Goal: Task Accomplishment & Management: Complete application form

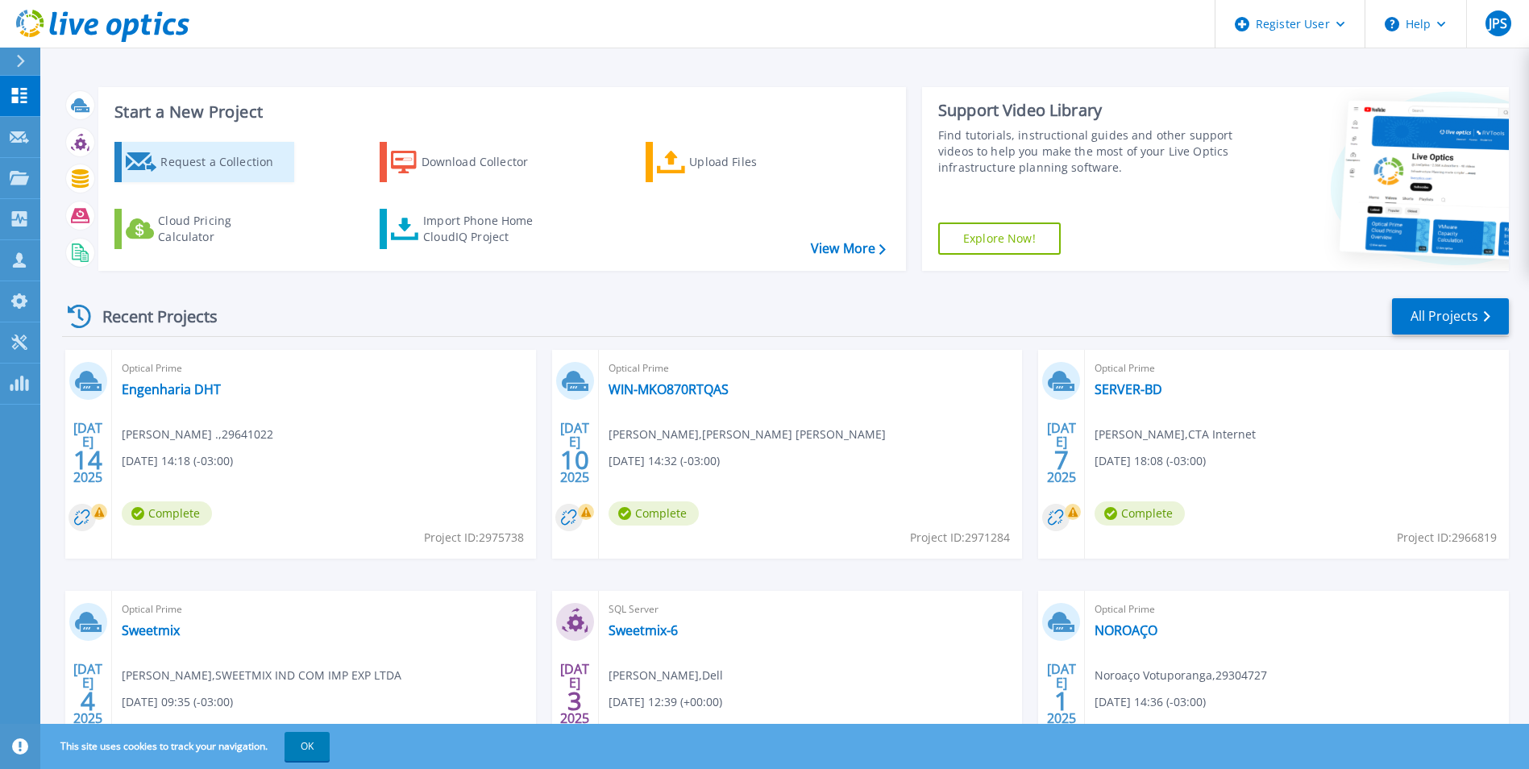
click at [241, 152] on div "Request a Collection" at bounding box center [224, 162] width 129 height 32
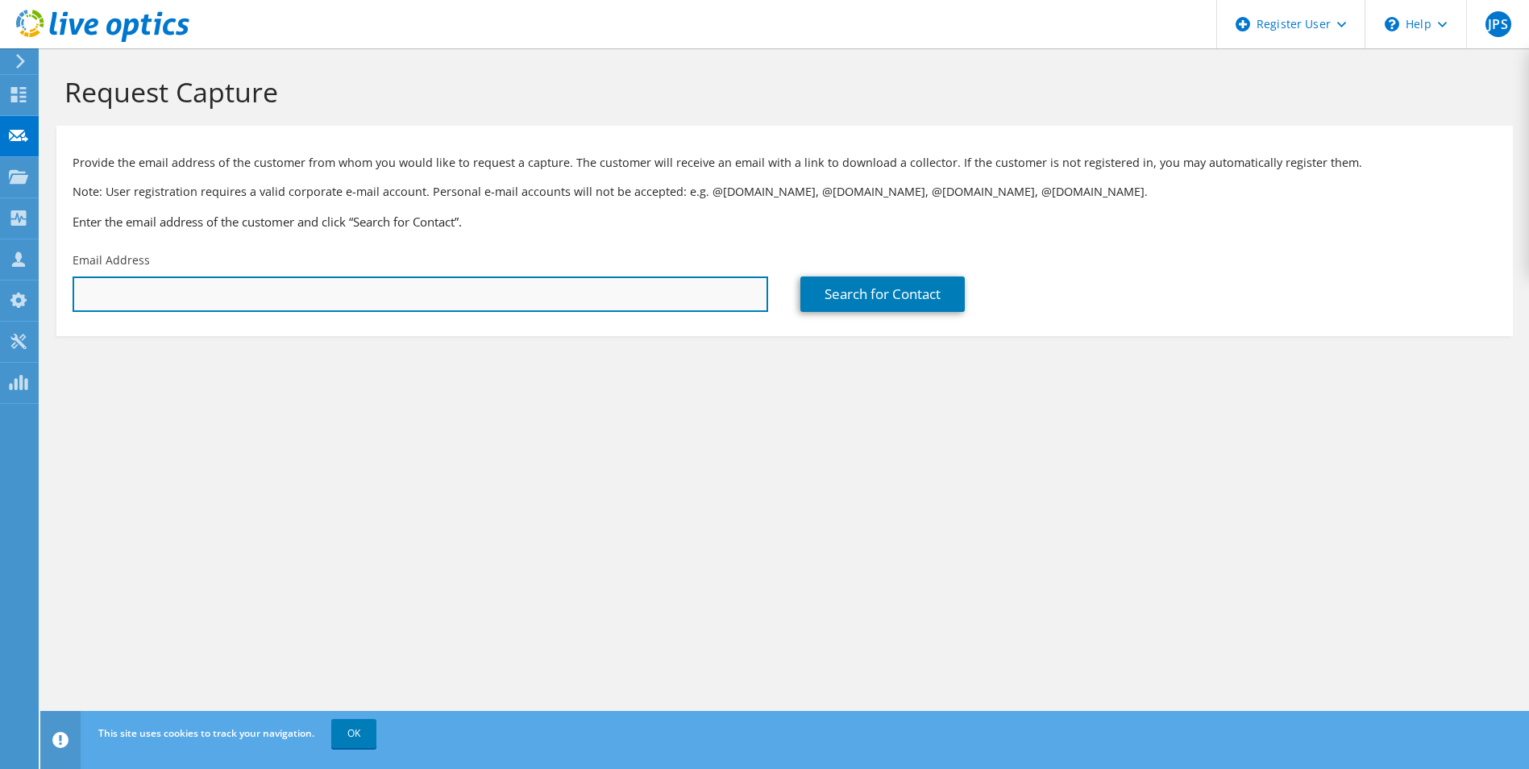
click at [181, 285] on input "text" at bounding box center [421, 293] width 696 height 35
paste input "[PERSON_NAME][EMAIL_ADDRESS][DOMAIN_NAME]"
type input "[PERSON_NAME][EMAIL_ADDRESS][DOMAIN_NAME]"
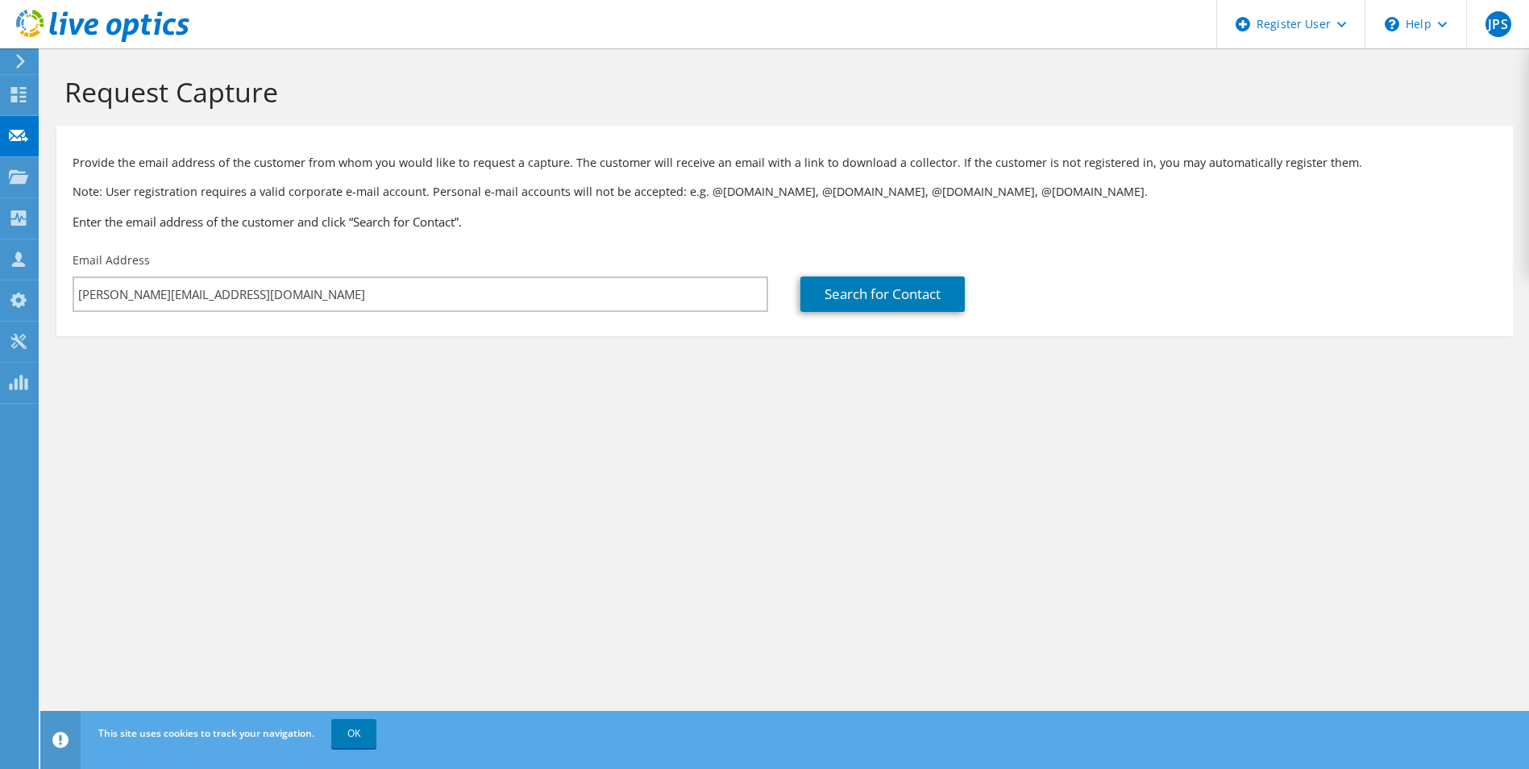
click at [530, 238] on div "Provide the email address of the customer from whom you would like to request a…" at bounding box center [784, 189] width 1457 height 110
click at [872, 289] on link "Search for Contact" at bounding box center [882, 293] width 164 height 35
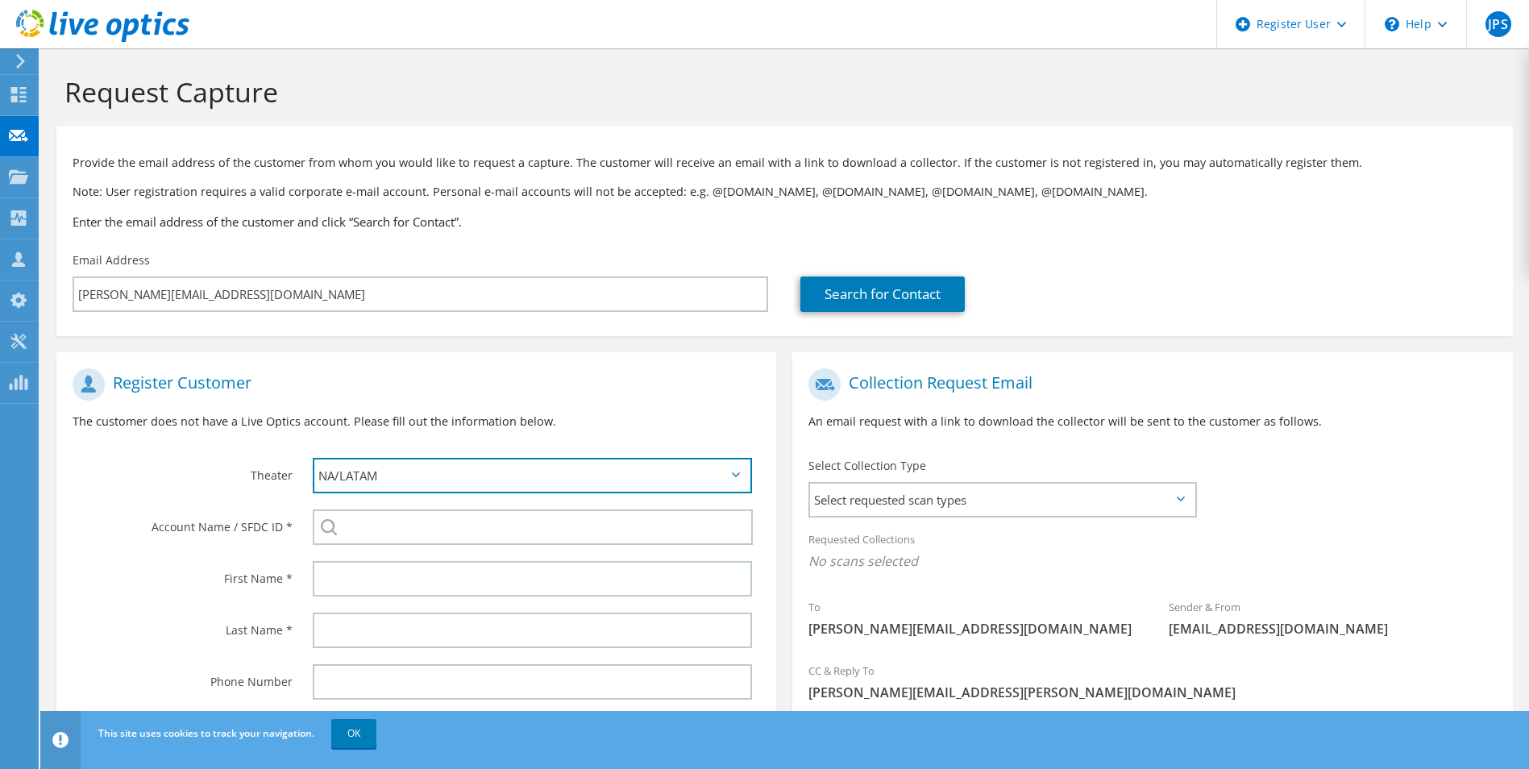
click at [430, 468] on select "APJ EMEA NA/LATAM" at bounding box center [533, 475] width 440 height 35
click at [463, 413] on p "The customer does not have a Live Optics account. Please fill out the informati…" at bounding box center [417, 422] width 688 height 18
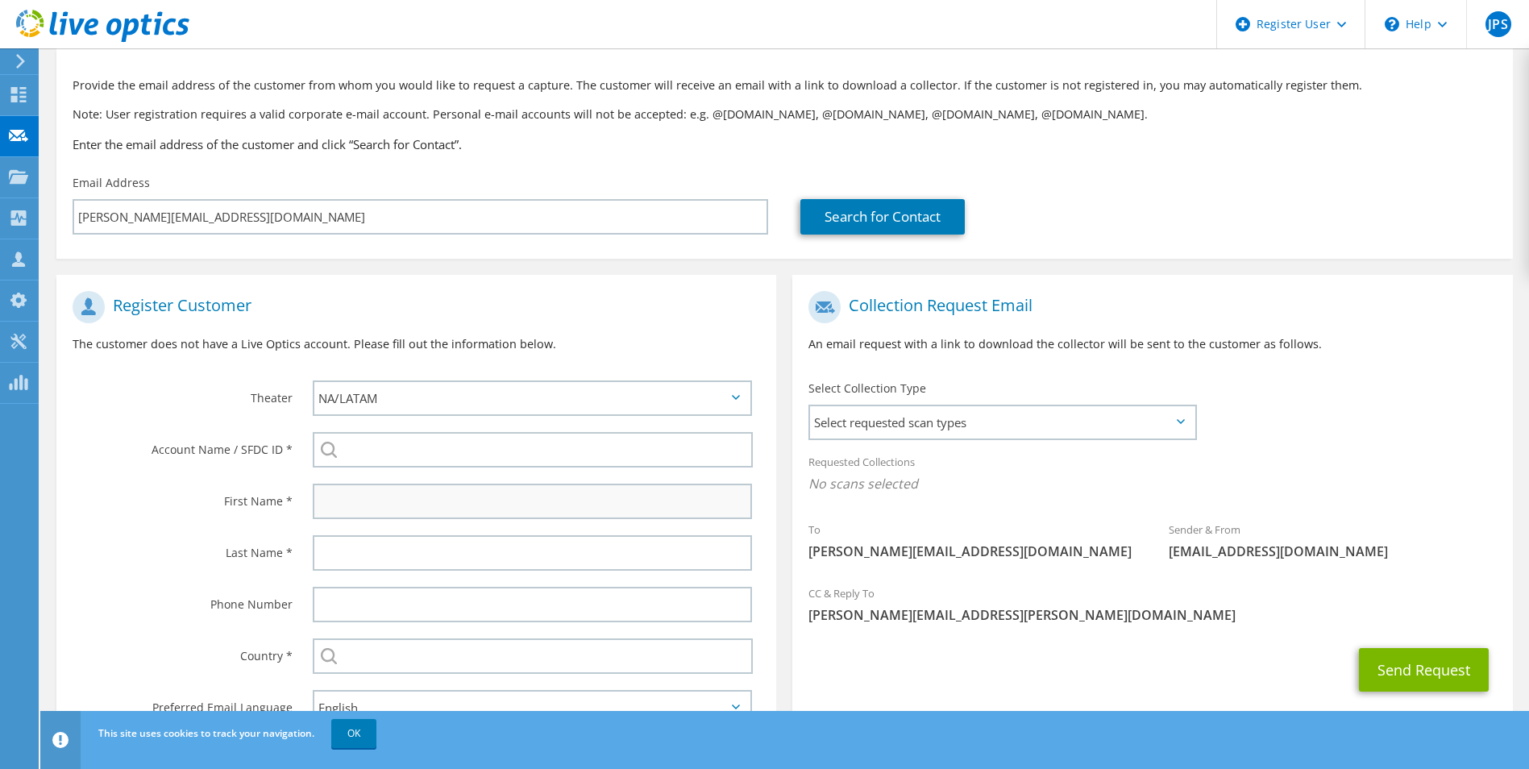
scroll to position [147, 0]
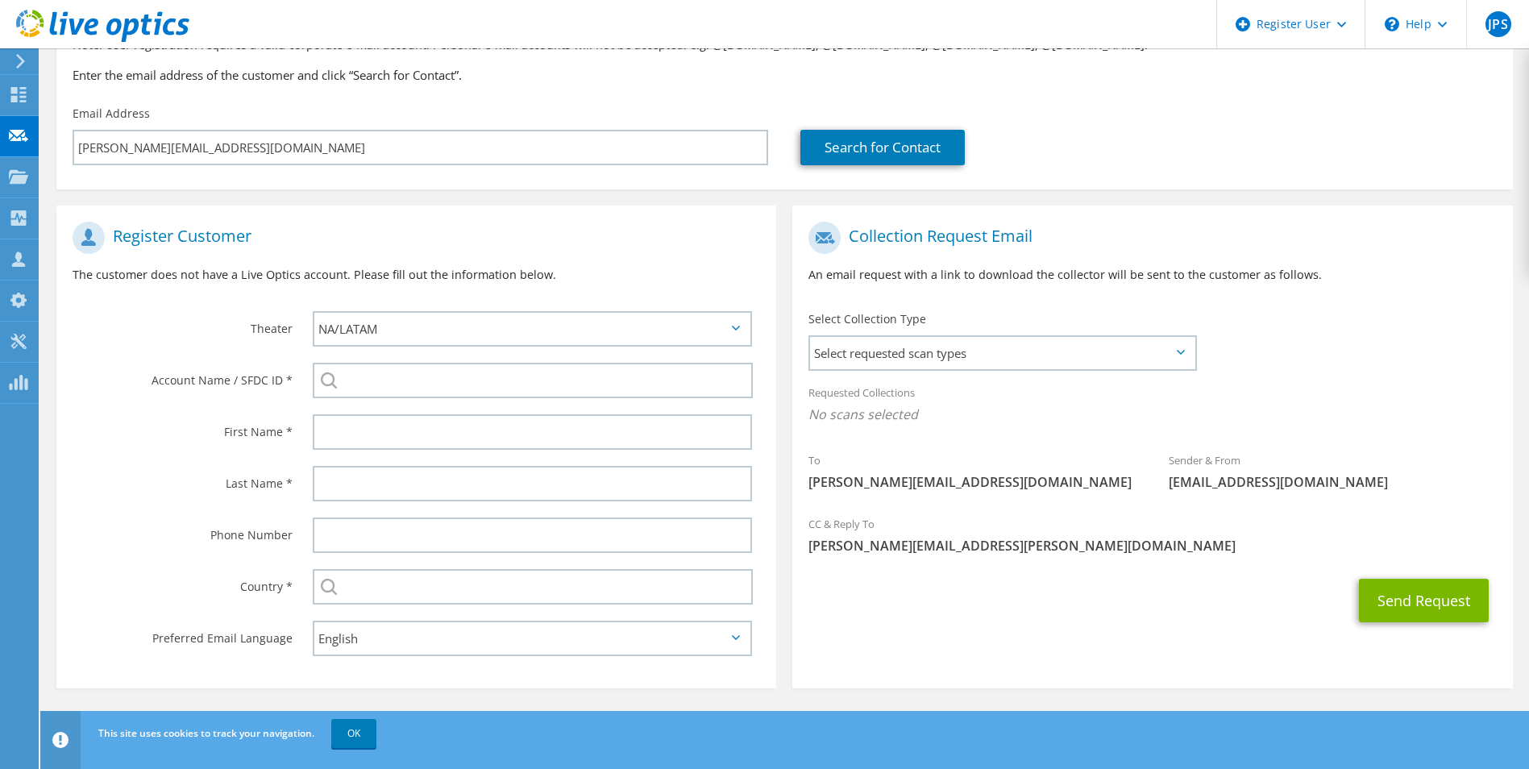
click at [420, 362] on div at bounding box center [537, 381] width 480 height 52
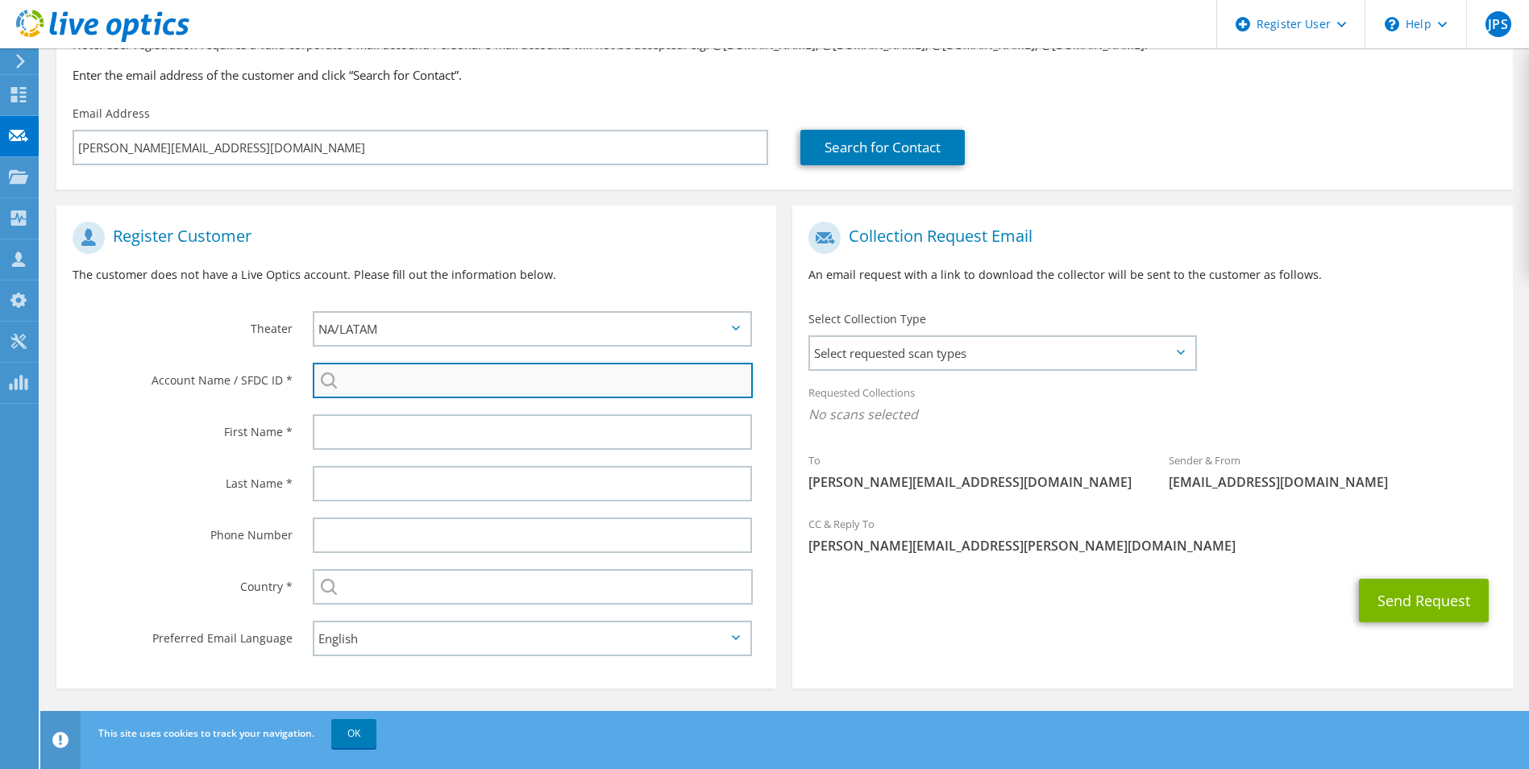
click at [420, 374] on input "search" at bounding box center [533, 380] width 441 height 35
click at [464, 384] on input "search" at bounding box center [533, 380] width 441 height 35
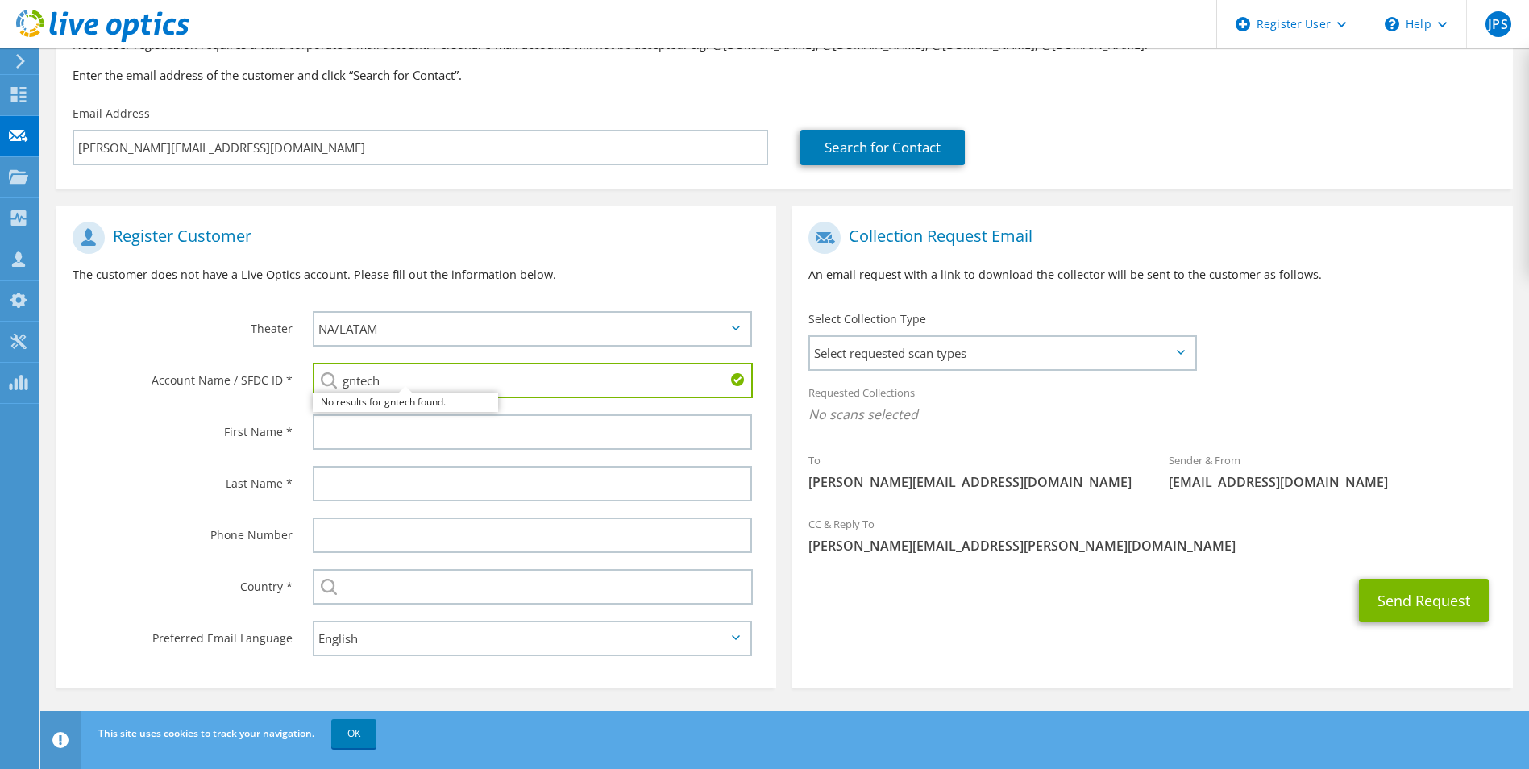
type input "gntech"
click at [432, 395] on input "gntech" at bounding box center [533, 380] width 441 height 35
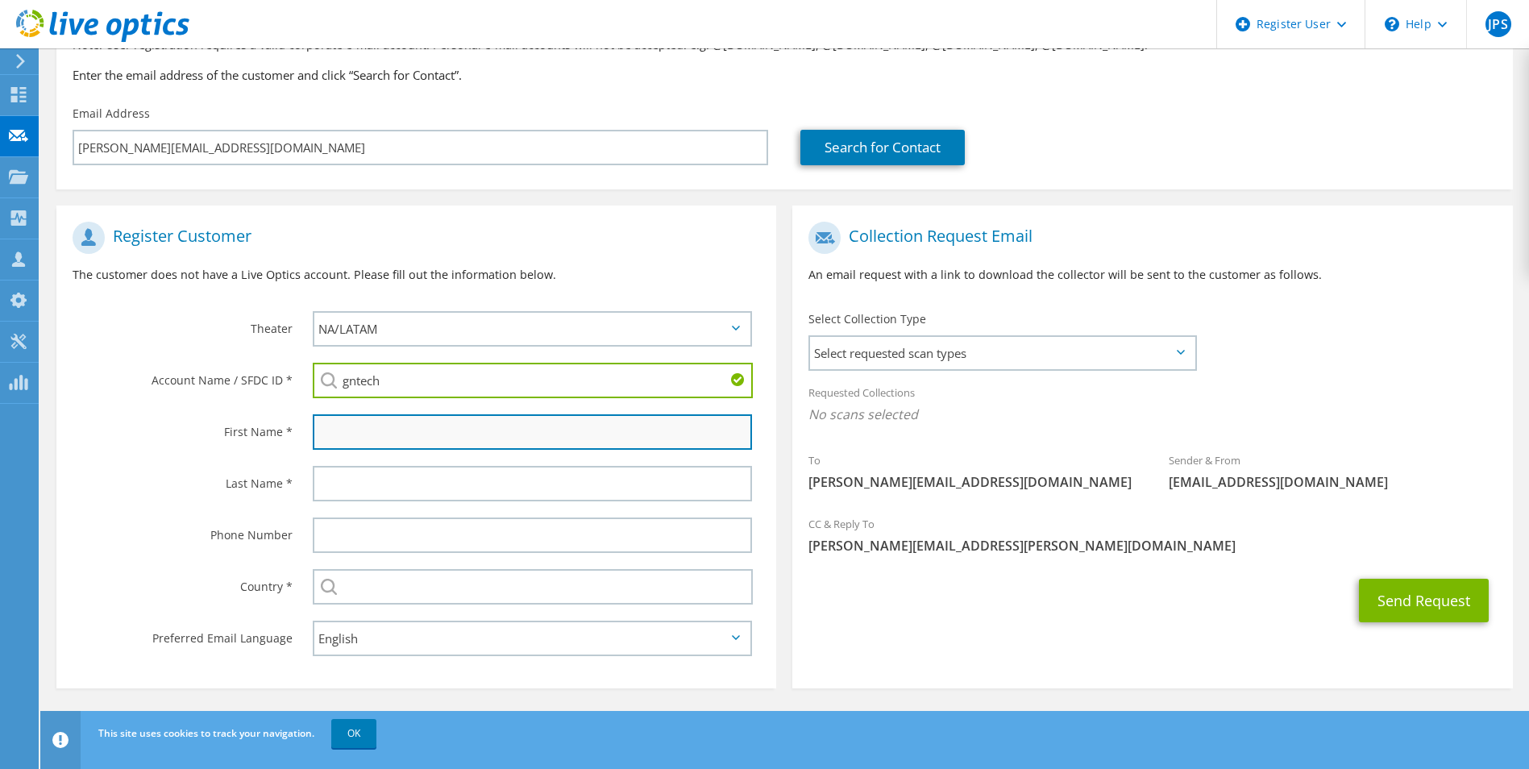
click at [380, 439] on input "text" at bounding box center [533, 431] width 440 height 35
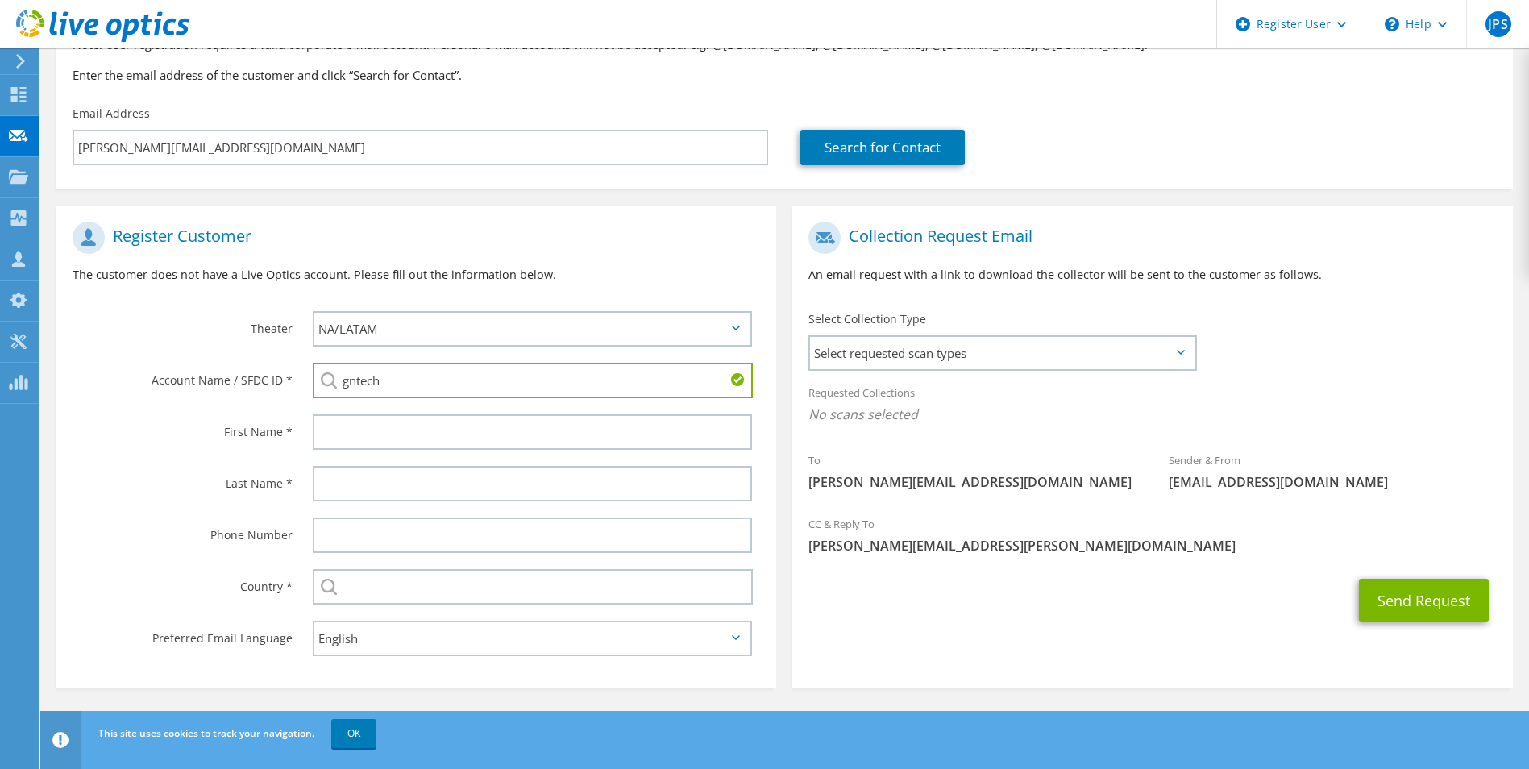
click at [409, 384] on input "gntech" at bounding box center [533, 380] width 441 height 35
click at [375, 381] on input "gntech" at bounding box center [533, 380] width 441 height 35
drag, startPoint x: 398, startPoint y: 381, endPoint x: 325, endPoint y: 376, distance: 73.6
click at [325, 376] on div "gntech No results for gntech found." at bounding box center [533, 380] width 440 height 35
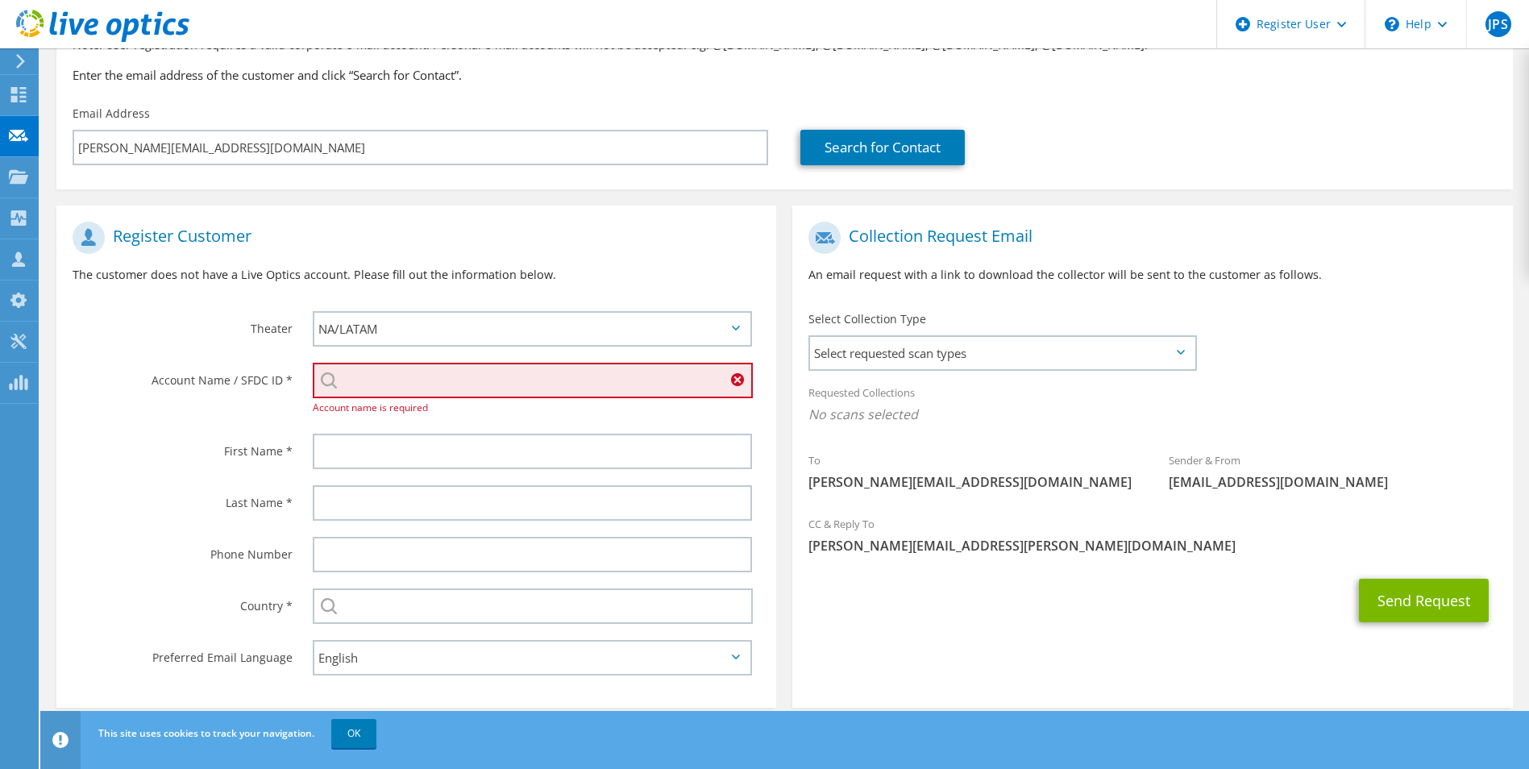
click at [304, 222] on h1 "Register Customer" at bounding box center [413, 238] width 680 height 32
click at [304, 203] on div "Register Customer The customer does not have a Live Optics account. Please fill…" at bounding box center [416, 448] width 736 height 518
